Goal: Find contact information: Find contact information

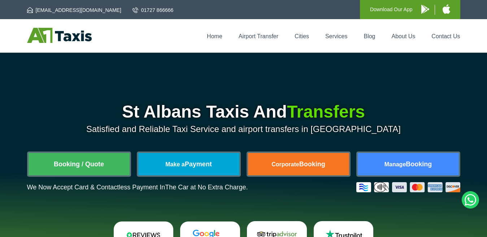
click at [265, 60] on div "St Albans Taxis And Transfers Satisfied and Reliable Taxi Service and airport t…" at bounding box center [243, 177] width 487 height 249
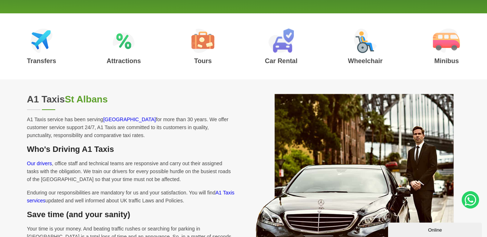
click at [213, 160] on p "Our drivers , office staff and technical teams are responsive and carry out the…" at bounding box center [131, 172] width 208 height 24
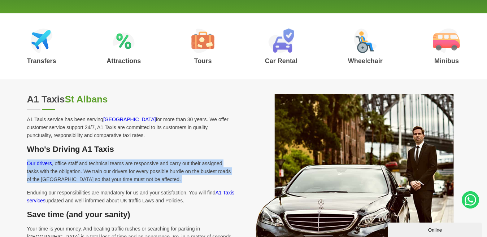
click at [213, 160] on p "Our drivers , office staff and technical teams are responsive and carry out the…" at bounding box center [131, 172] width 208 height 24
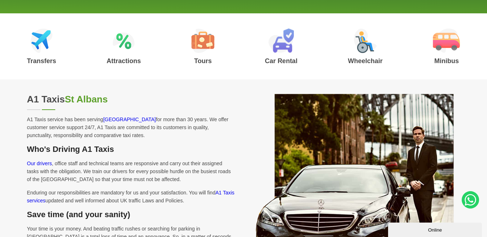
click at [209, 152] on h3 "Who's Driving A1 Taxis" at bounding box center [131, 149] width 208 height 9
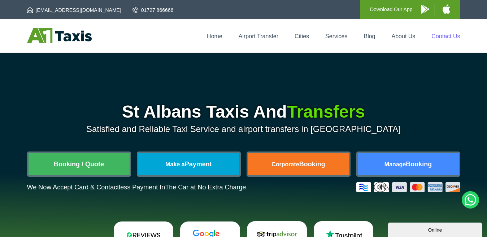
click at [448, 34] on link "Contact Us" at bounding box center [445, 36] width 29 height 6
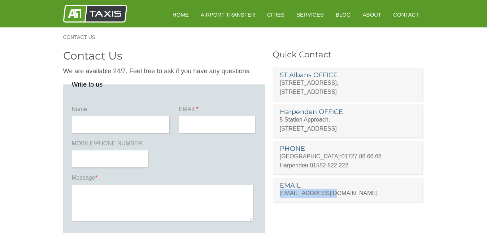
drag, startPoint x: 331, startPoint y: 192, endPoint x: 279, endPoint y: 197, distance: 52.2
click at [279, 197] on li "EMAIL [EMAIL_ADDRESS][DOMAIN_NAME]" at bounding box center [348, 190] width 150 height 24
copy link "[EMAIL_ADDRESS][DOMAIN_NAME]"
